Goal: Transaction & Acquisition: Purchase product/service

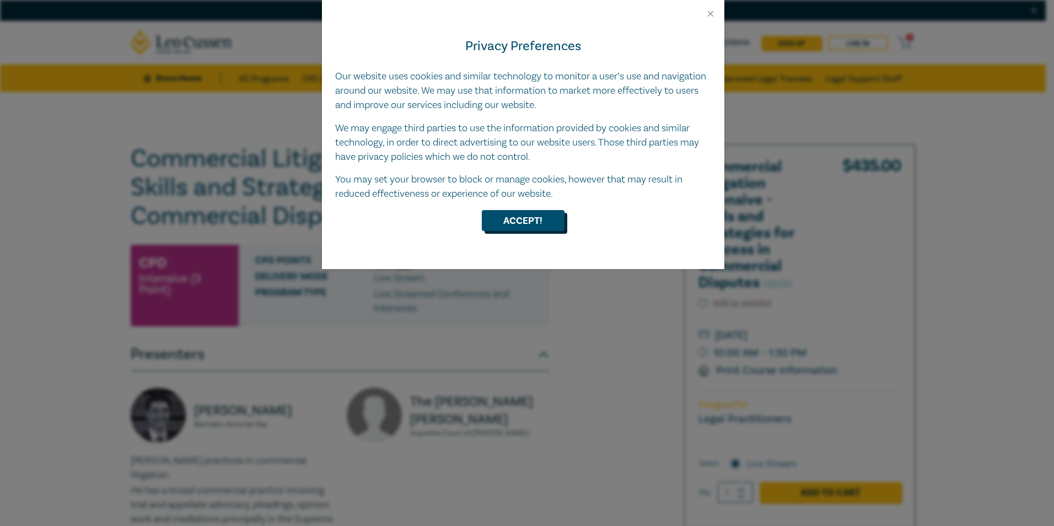
click at [537, 220] on button "Accept!" at bounding box center [523, 220] width 83 height 21
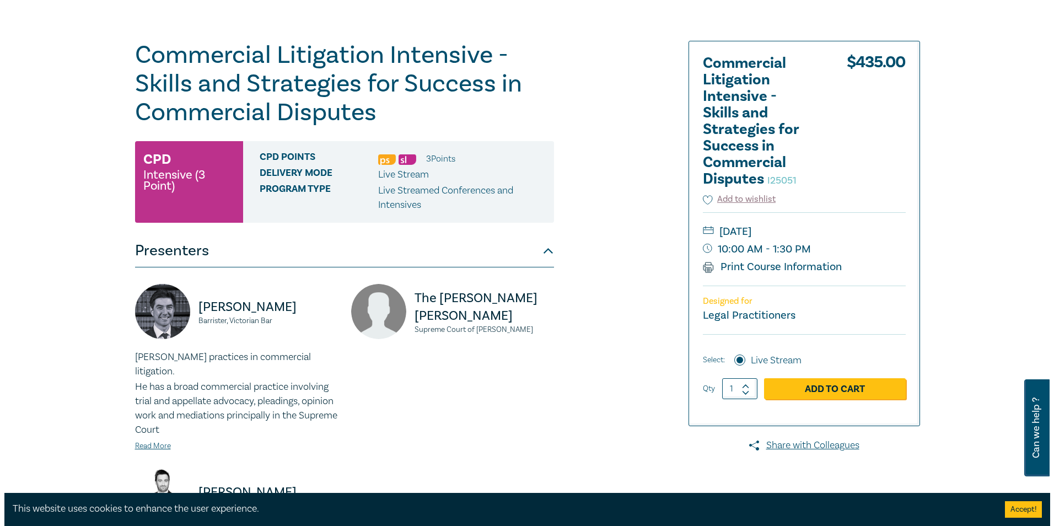
scroll to position [110, 0]
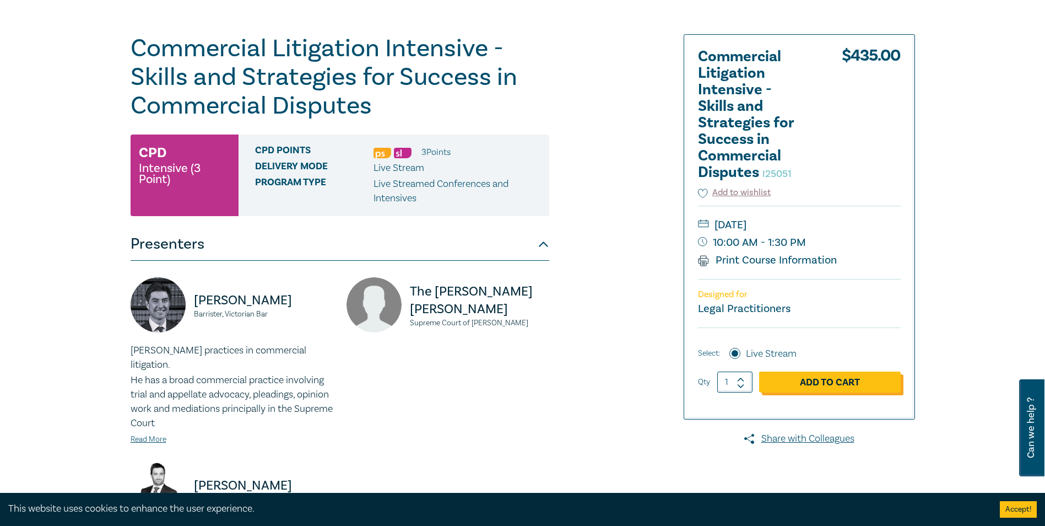
click at [797, 380] on link "Add to Cart" at bounding box center [830, 381] width 142 height 21
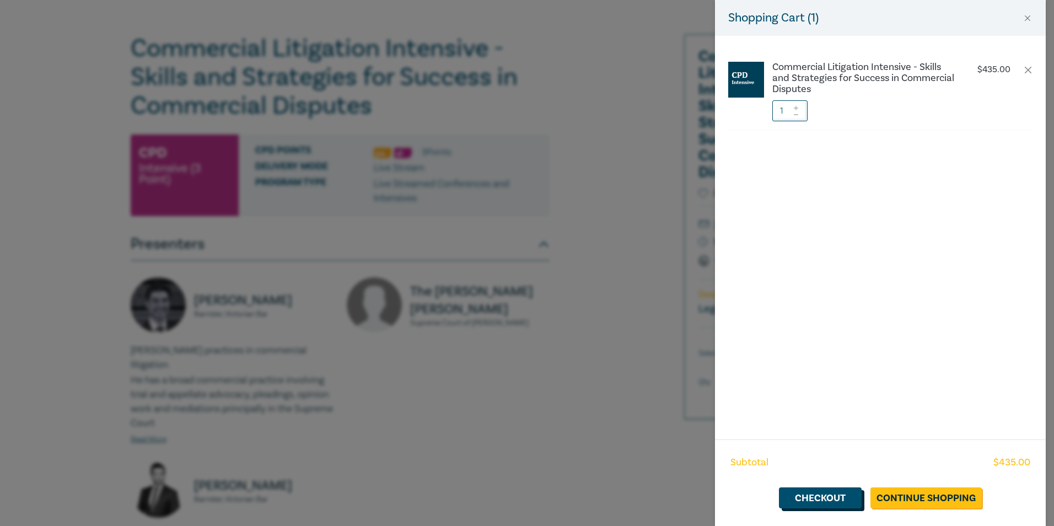
click at [849, 496] on link "Checkout" at bounding box center [820, 497] width 83 height 21
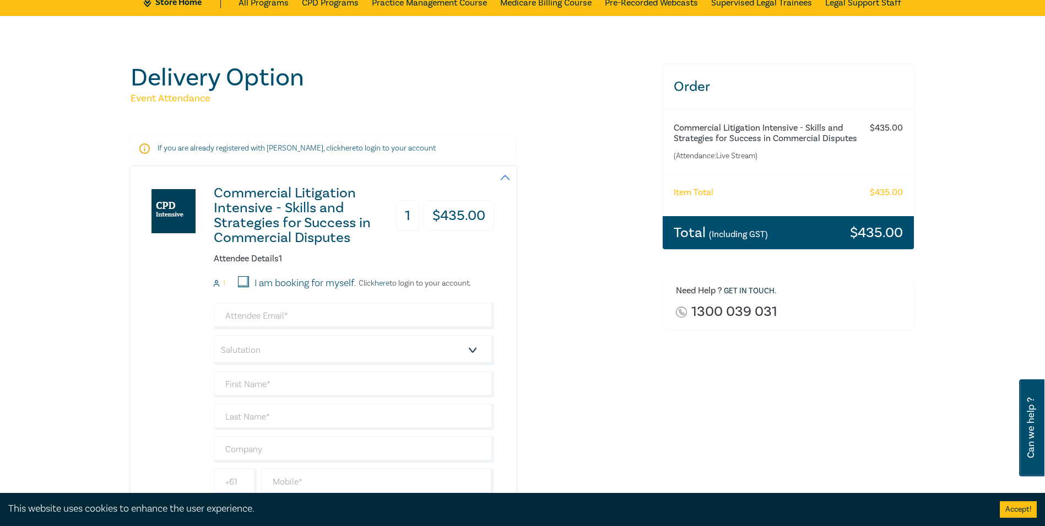
scroll to position [165, 0]
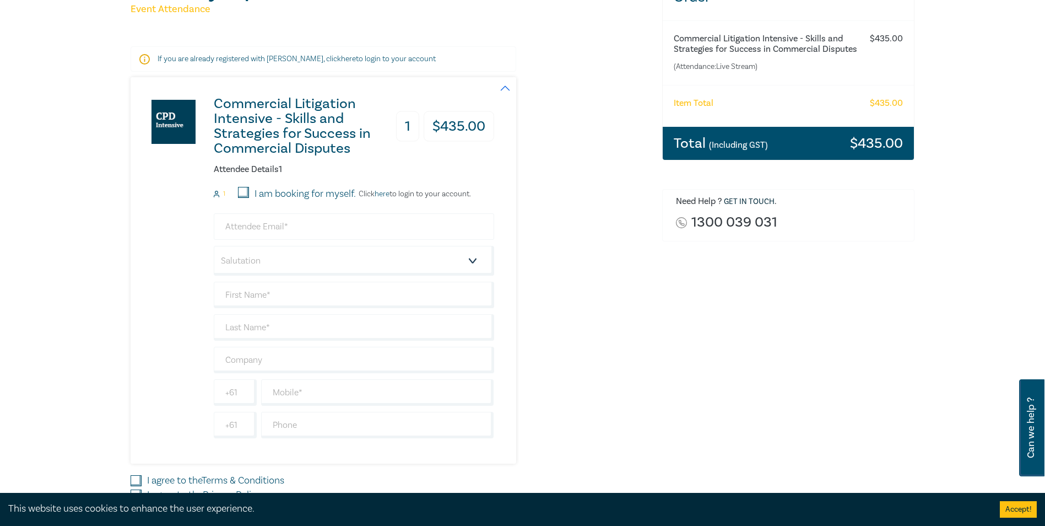
click at [288, 213] on form "1 I am booking for myself. Click here to login to your account. Salutation Mr. …" at bounding box center [354, 312] width 280 height 251
click at [288, 219] on input "email" at bounding box center [354, 226] width 280 height 26
type input "accountspayable@maddenslawyers.com.au"
click at [309, 262] on select "Salutation Mr. Mrs. Ms. Miss Dr. Prof. Other" at bounding box center [354, 261] width 280 height 30
select select "Ms."
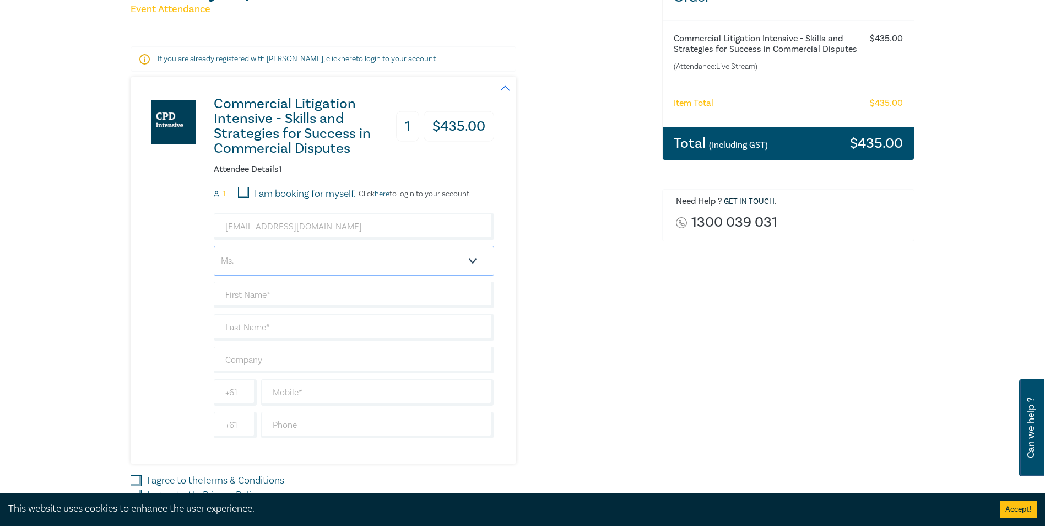
click at [214, 246] on select "Salutation Mr. Mrs. Ms. Miss Dr. Prof. Other" at bounding box center [354, 261] width 280 height 30
click at [274, 296] on input "text" at bounding box center [354, 295] width 280 height 26
type input "Denise"
type input "Wong"
click at [328, 361] on input "Maddens" at bounding box center [354, 360] width 280 height 26
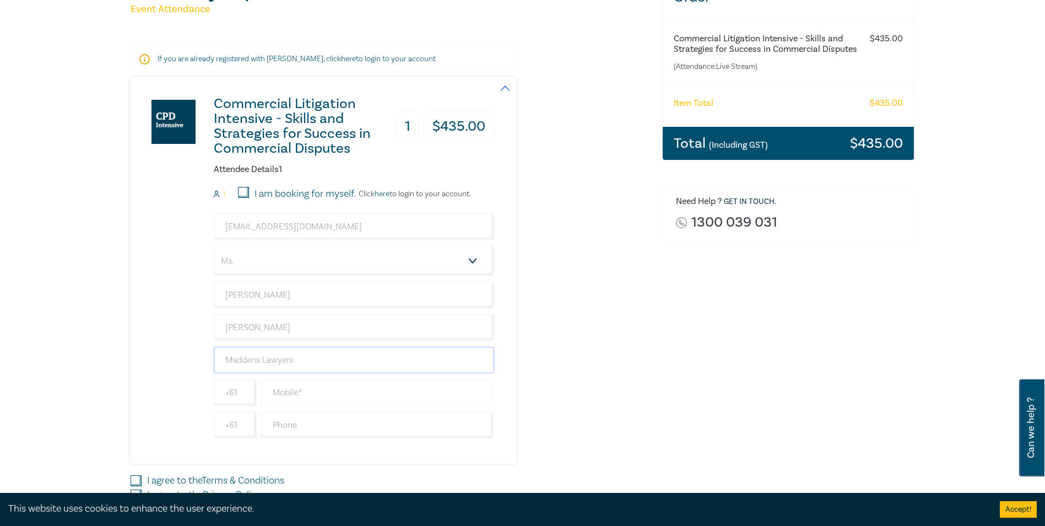
type input "Maddens Lawyers"
click at [448, 387] on input "text" at bounding box center [377, 392] width 233 height 26
type input "0490158548"
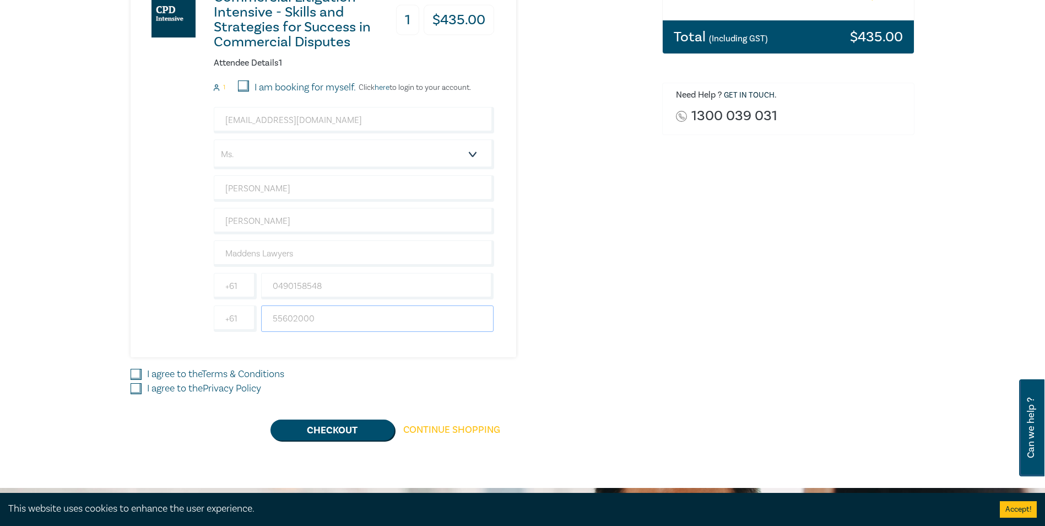
scroll to position [276, 0]
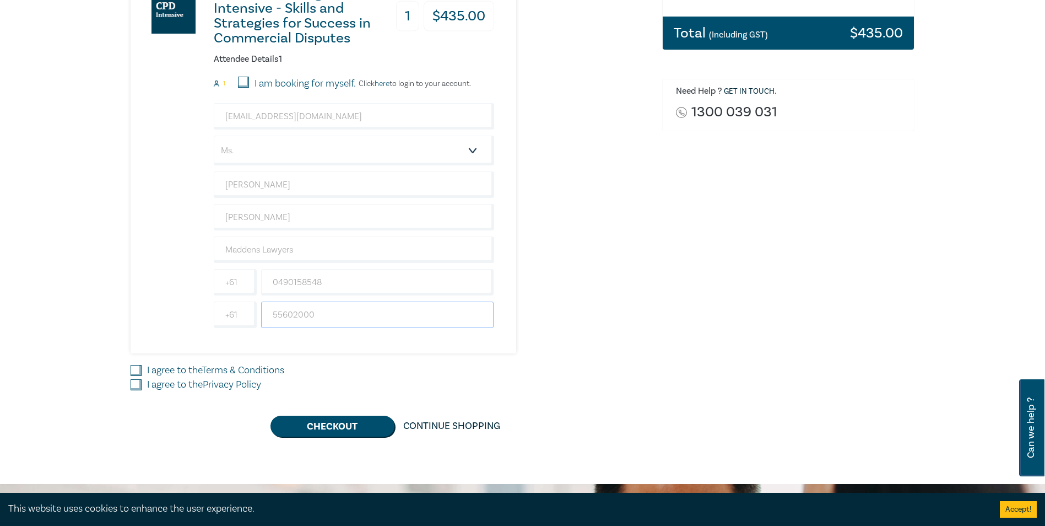
type input "55602000"
click at [141, 370] on input "I agree to the Terms & Conditions" at bounding box center [136, 370] width 11 height 11
checkbox input "true"
click at [135, 377] on div "Commercial Litigation Intensive - Skills and Strategies for Success in Commerci…" at bounding box center [390, 202] width 519 height 470
click at [136, 382] on input "I agree to the Privacy Policy" at bounding box center [136, 384] width 11 height 11
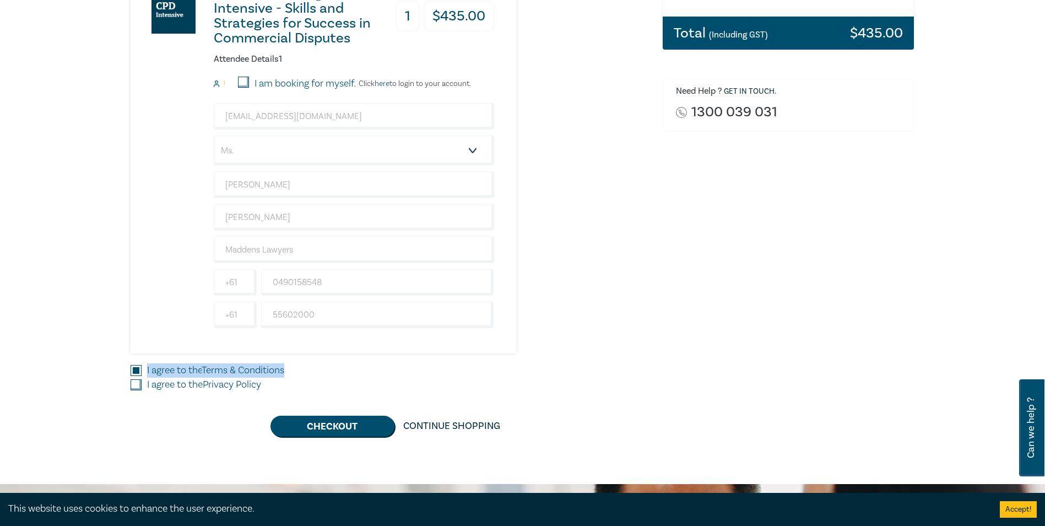
checkbox input "true"
drag, startPoint x: 359, startPoint y: 428, endPoint x: 355, endPoint y: 420, distance: 8.4
click at [357, 425] on button "Checkout" at bounding box center [333, 425] width 124 height 21
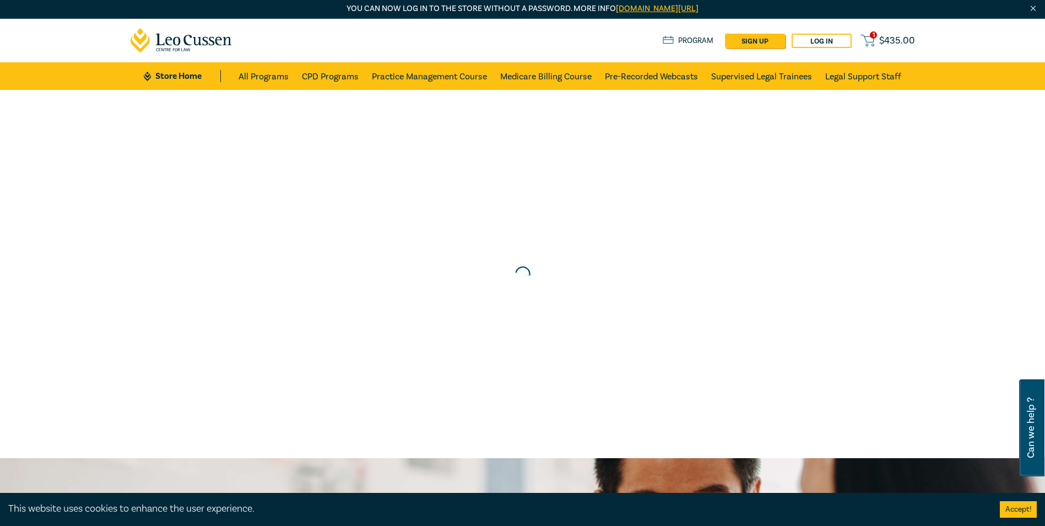
scroll to position [0, 0]
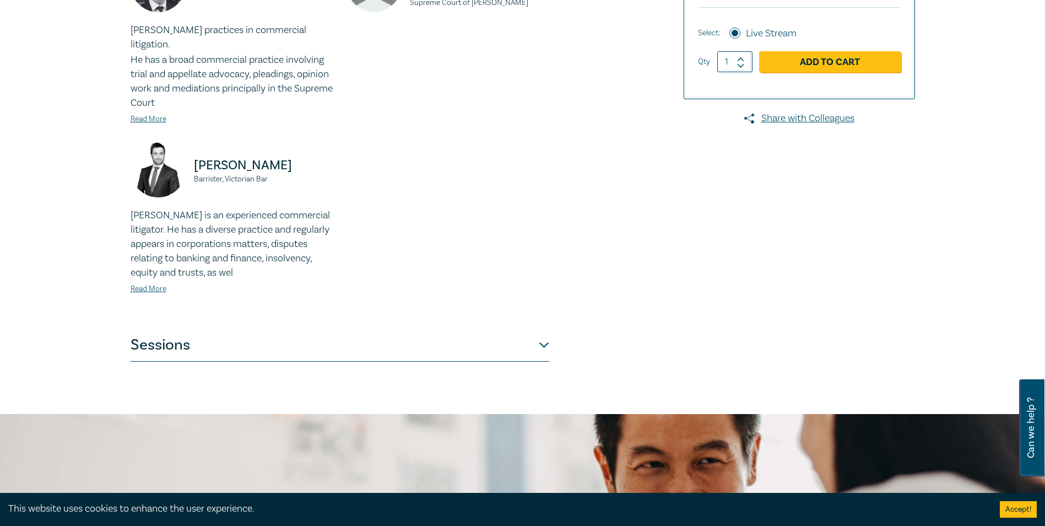
scroll to position [496, 0]
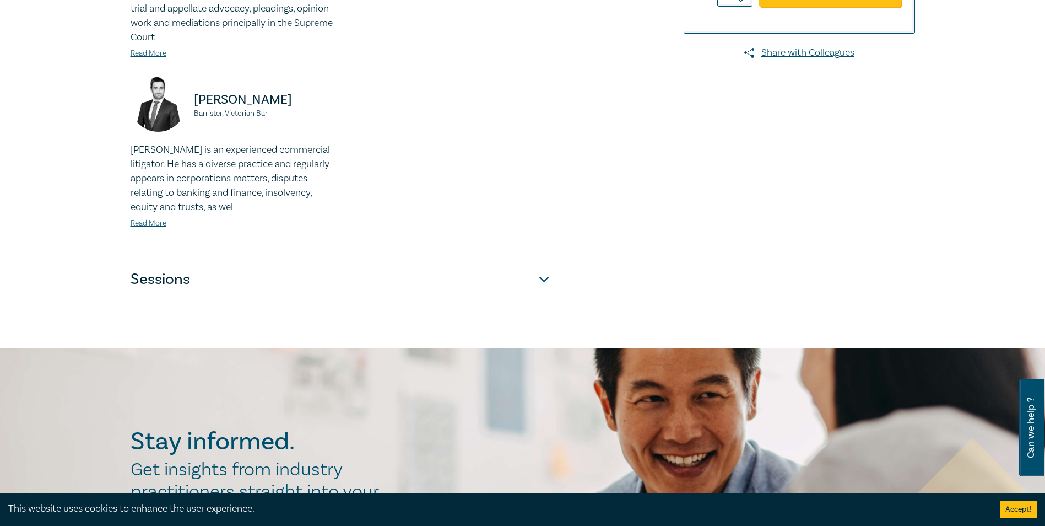
click at [476, 264] on button "Sessions" at bounding box center [340, 279] width 419 height 33
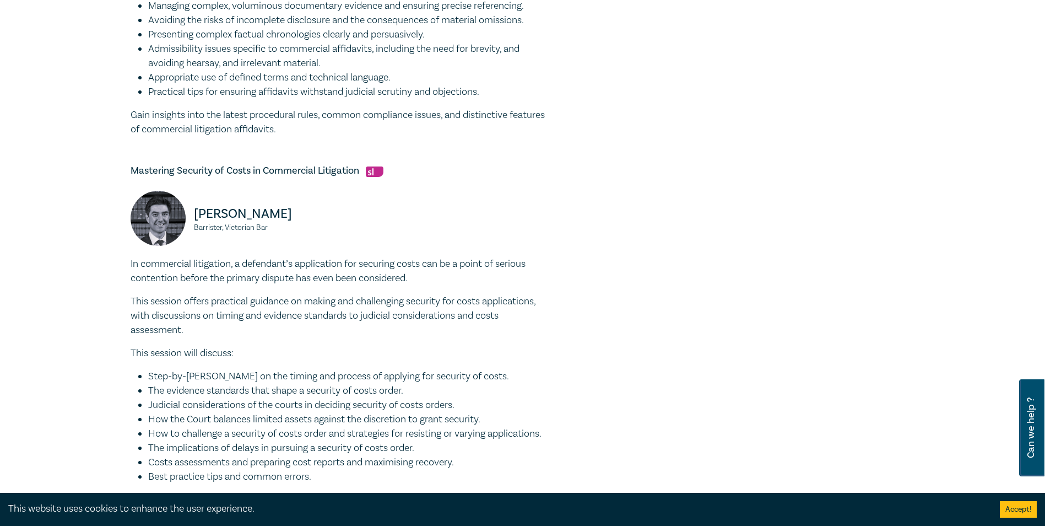
scroll to position [1047, 0]
